Goal: Task Accomplishment & Management: Manage account settings

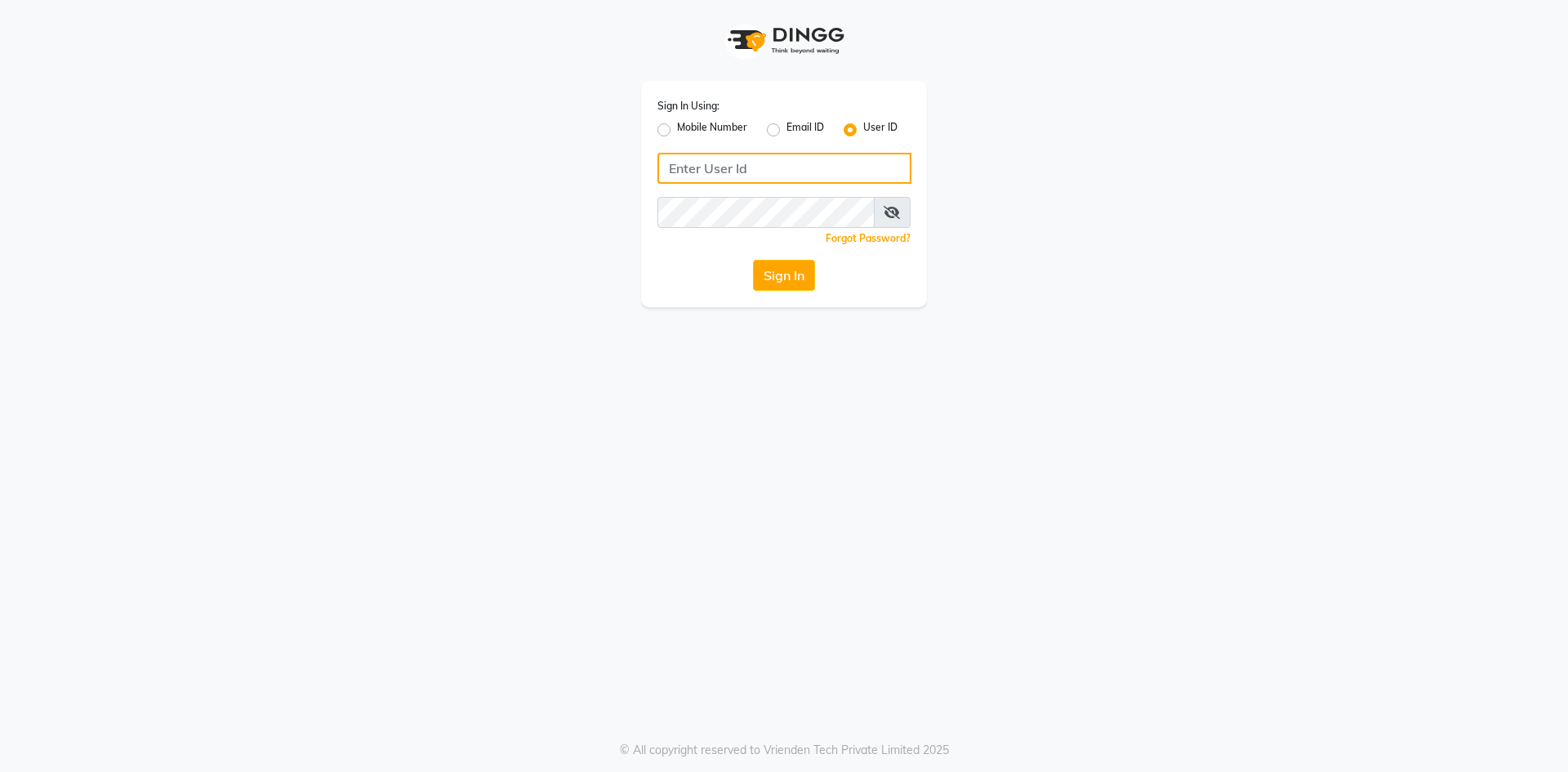
click at [744, 165] on input "Username" at bounding box center [784, 168] width 254 height 31
click at [672, 126] on div "Mobile Number" at bounding box center [702, 130] width 90 height 20
click at [678, 128] on label "Mobile Number" at bounding box center [713, 130] width 70 height 20
click at [678, 128] on input "Mobile Number" at bounding box center [682, 125] width 11 height 11
radio input "true"
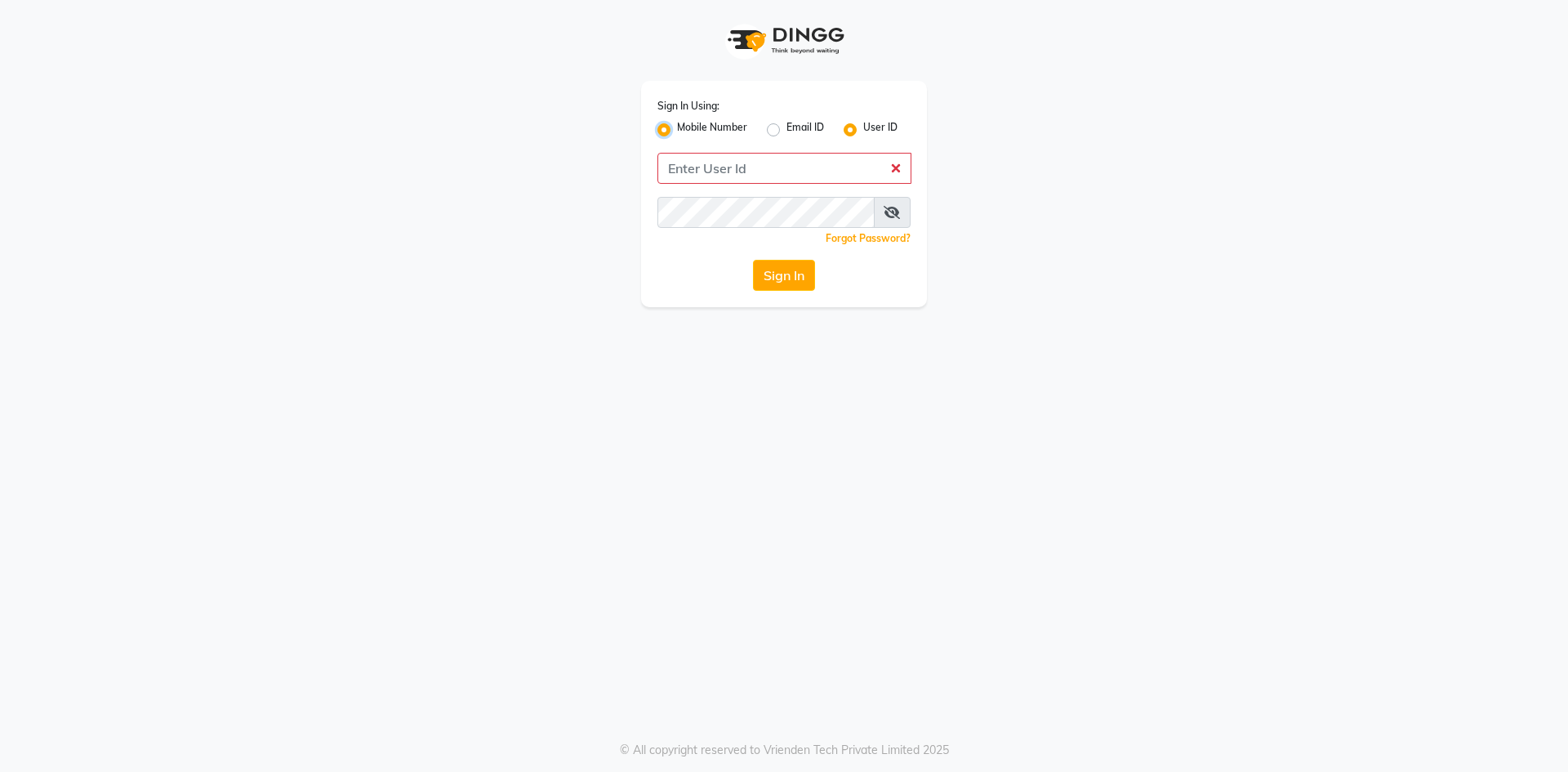
radio input "false"
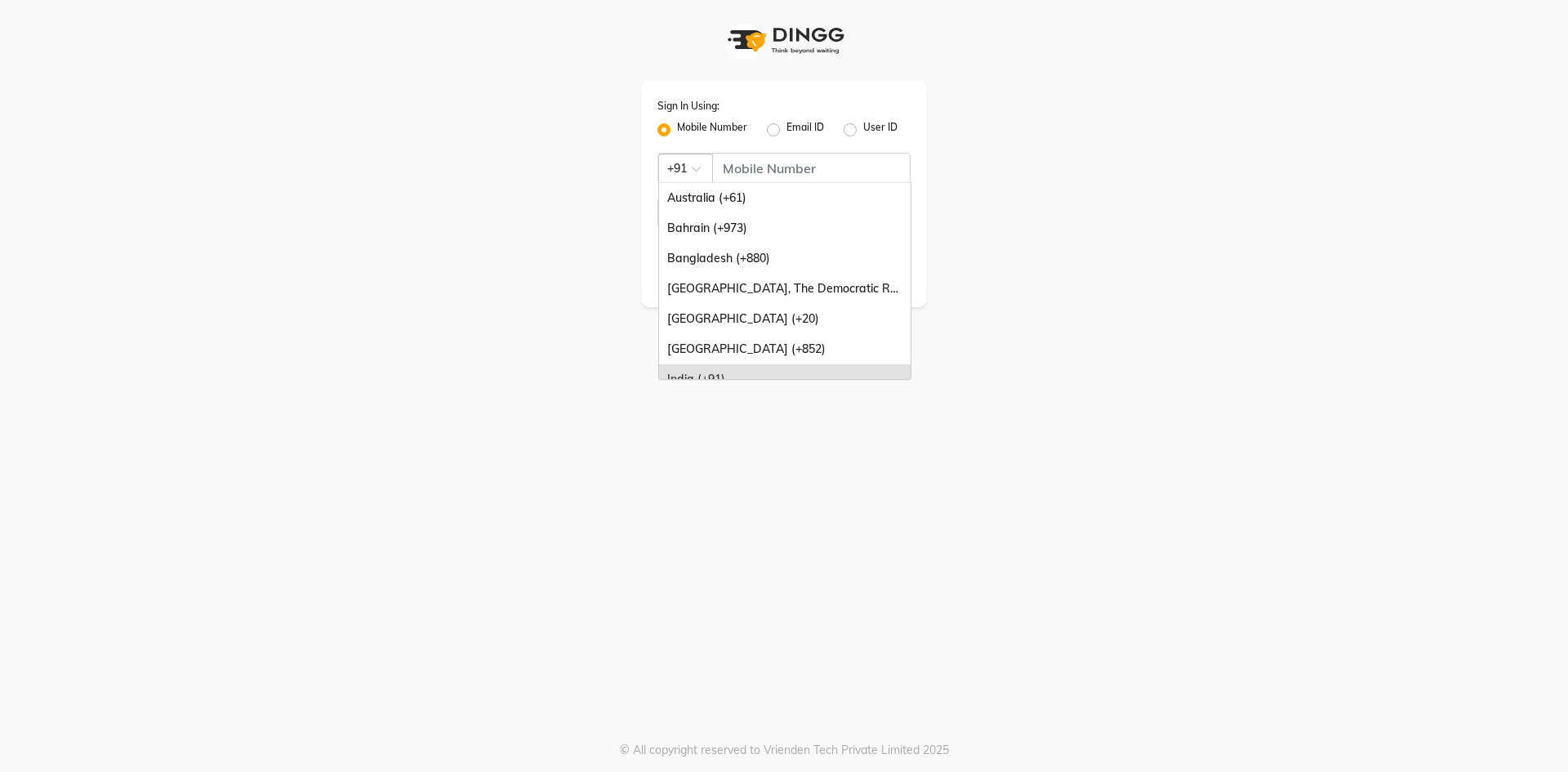
click at [691, 166] on div at bounding box center [685, 167] width 53 height 18
click at [770, 173] on input "Username" at bounding box center [811, 168] width 198 height 31
